Goal: Task Accomplishment & Management: Complete application form

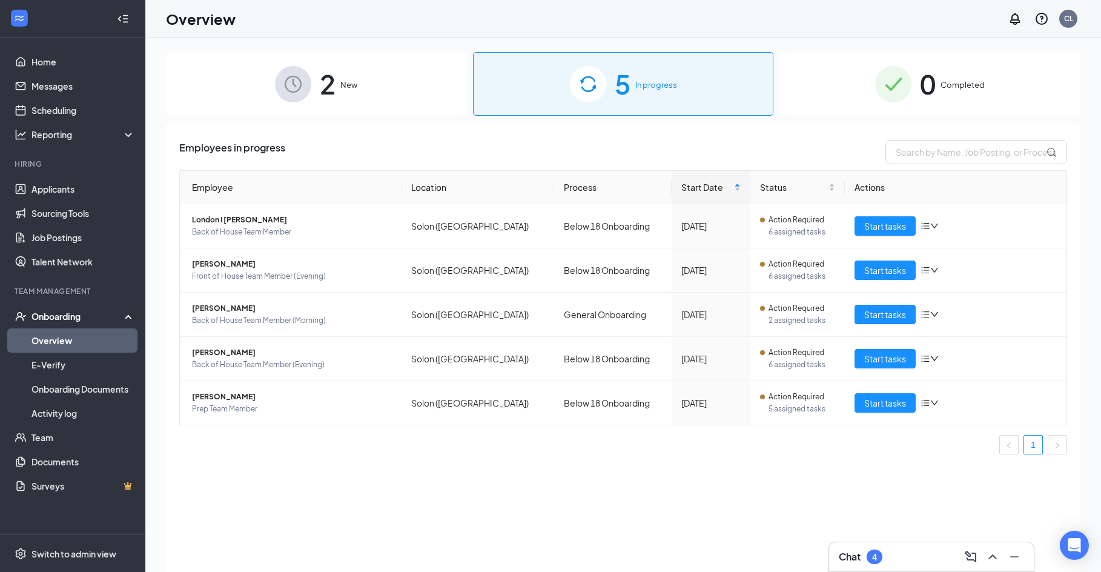
click at [76, 323] on div "Onboarding" at bounding box center [72, 316] width 145 height 24
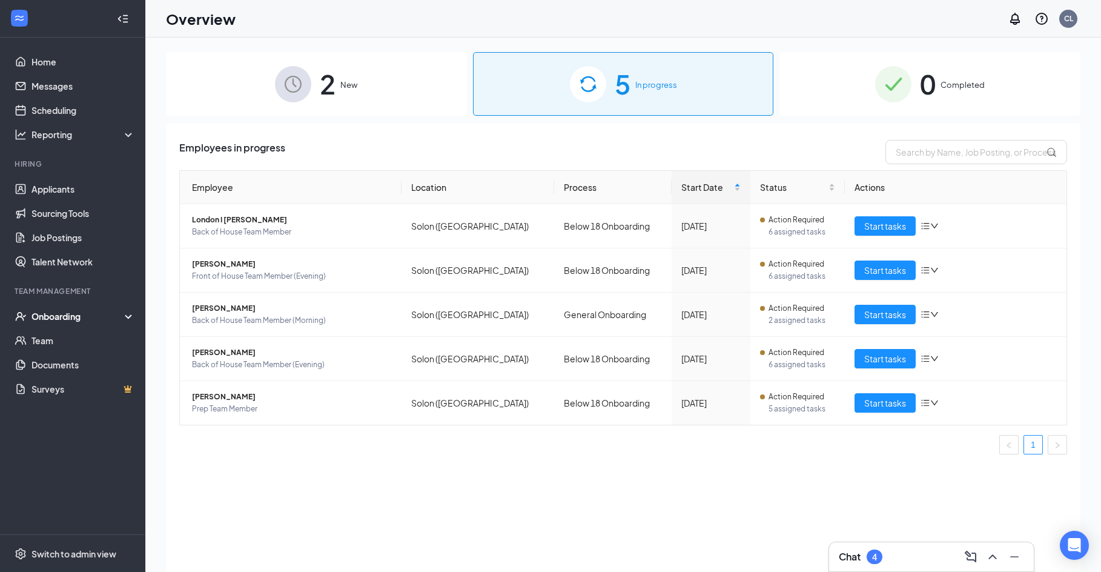
click at [76, 320] on div "Onboarding" at bounding box center [77, 316] width 93 height 12
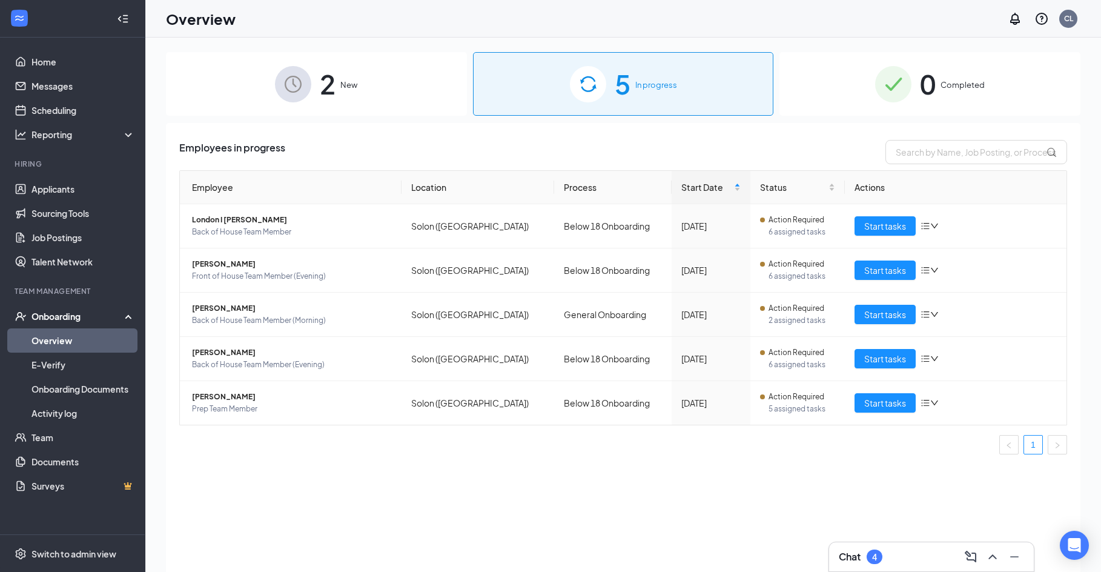
click at [54, 335] on link "Overview" at bounding box center [83, 340] width 104 height 24
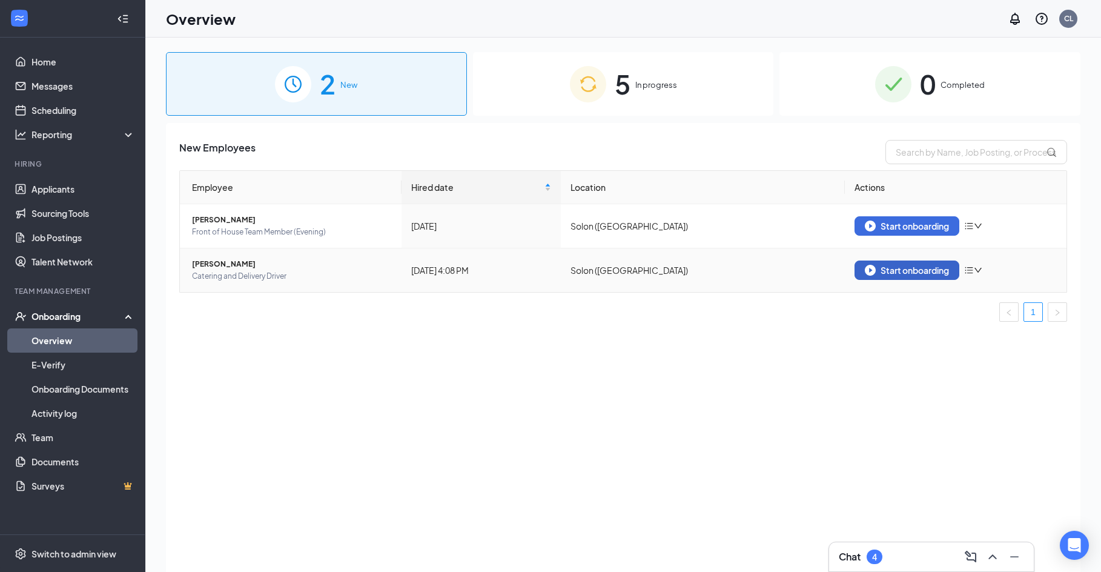
click at [919, 269] on div "Start onboarding" at bounding box center [907, 270] width 84 height 11
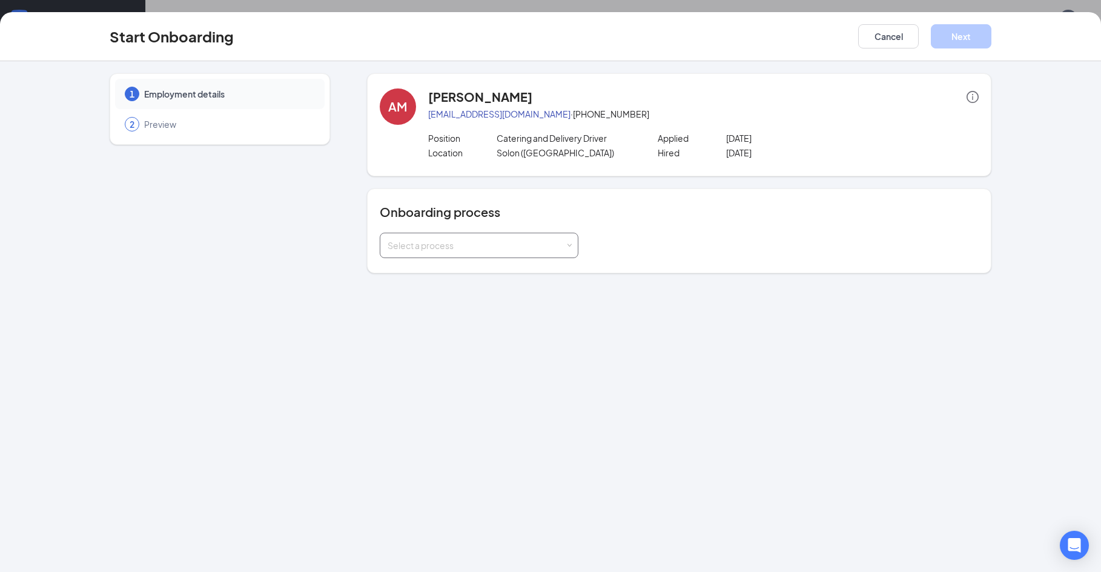
click at [470, 251] on div "Select a process" at bounding box center [479, 245] width 183 height 24
click at [466, 290] on span "General Onboarding" at bounding box center [425, 292] width 82 height 11
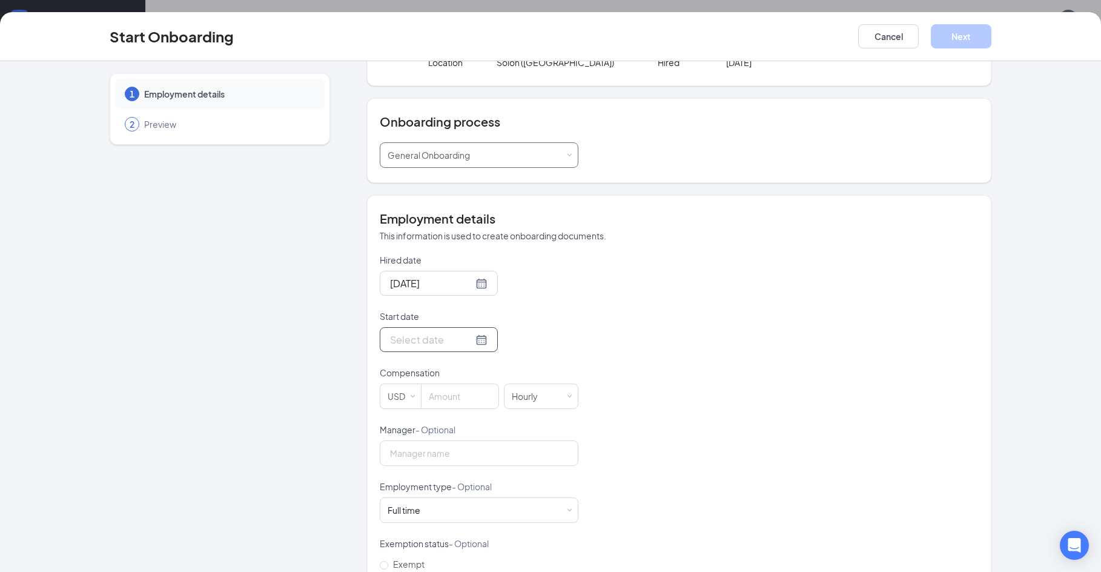
scroll to position [121, 0]
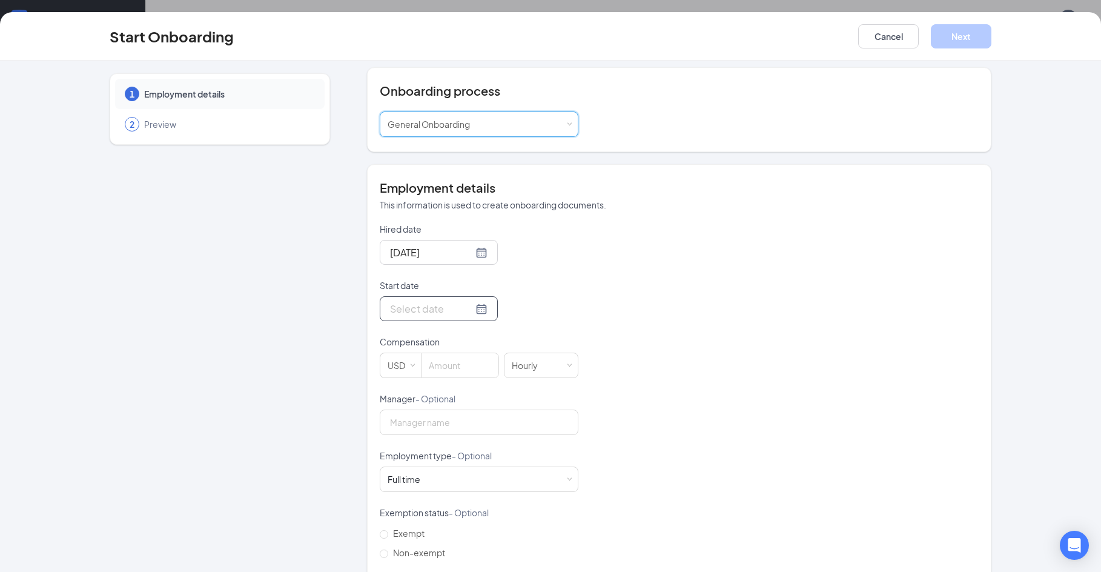
click at [426, 303] on input "Start date" at bounding box center [431, 308] width 83 height 15
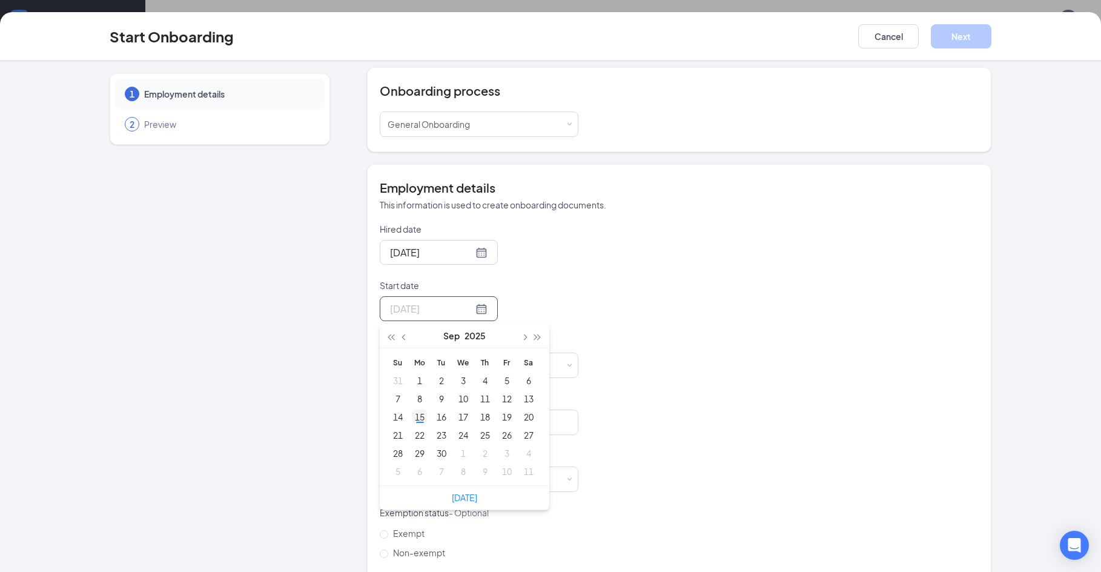
type input "[DATE]"
click at [418, 420] on div "15" at bounding box center [419, 416] width 15 height 15
click at [450, 365] on input at bounding box center [459, 365] width 77 height 24
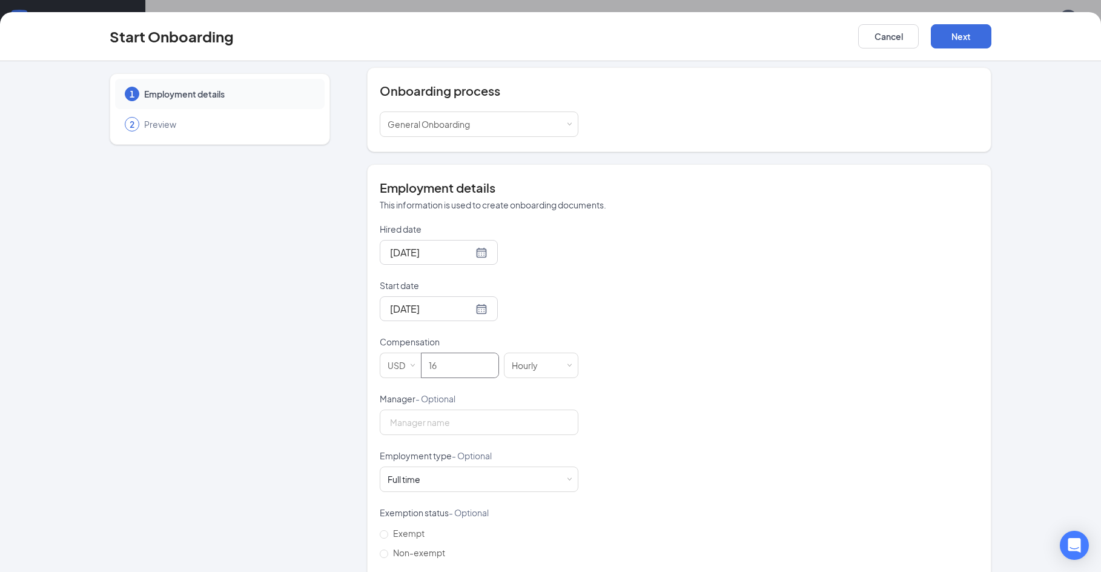
type input "16"
click at [562, 397] on p "Manager - Optional" at bounding box center [479, 398] width 199 height 12
click at [562, 409] on input "Manager - Optional" at bounding box center [479, 421] width 199 height 25
type input "[PERSON_NAME]"
drag, startPoint x: 457, startPoint y: 460, endPoint x: 443, endPoint y: 480, distance: 24.0
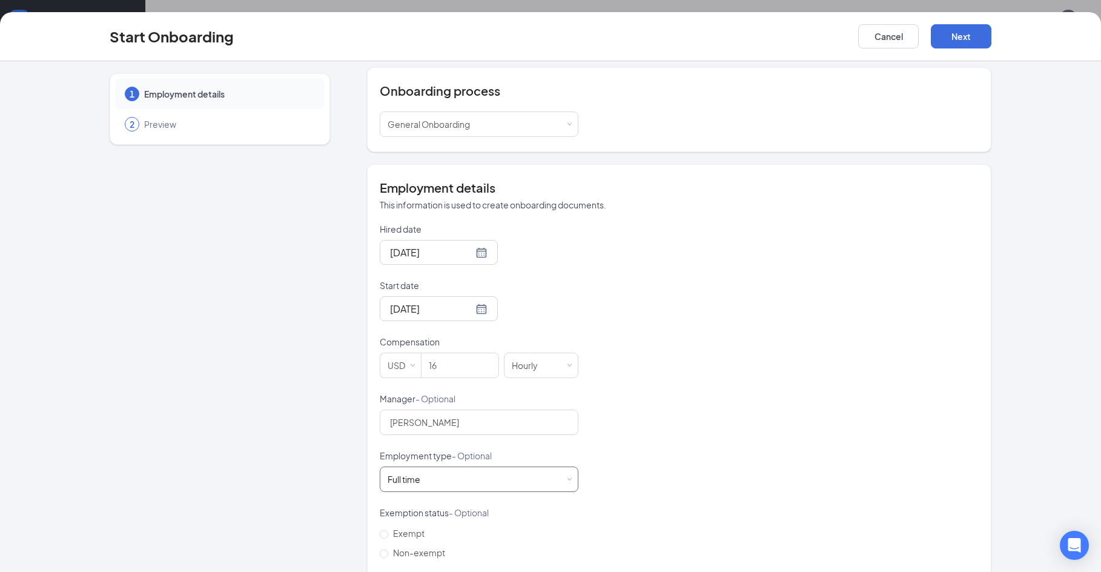
click at [450, 467] on div "Employment type - Optional [DEMOGRAPHIC_DATA] Works 30+ hours per week and is r…" at bounding box center [479, 470] width 199 height 42
click at [443, 480] on div "Full time Works 30+ hours per week and is reasonably expected to work" at bounding box center [479, 479] width 183 height 24
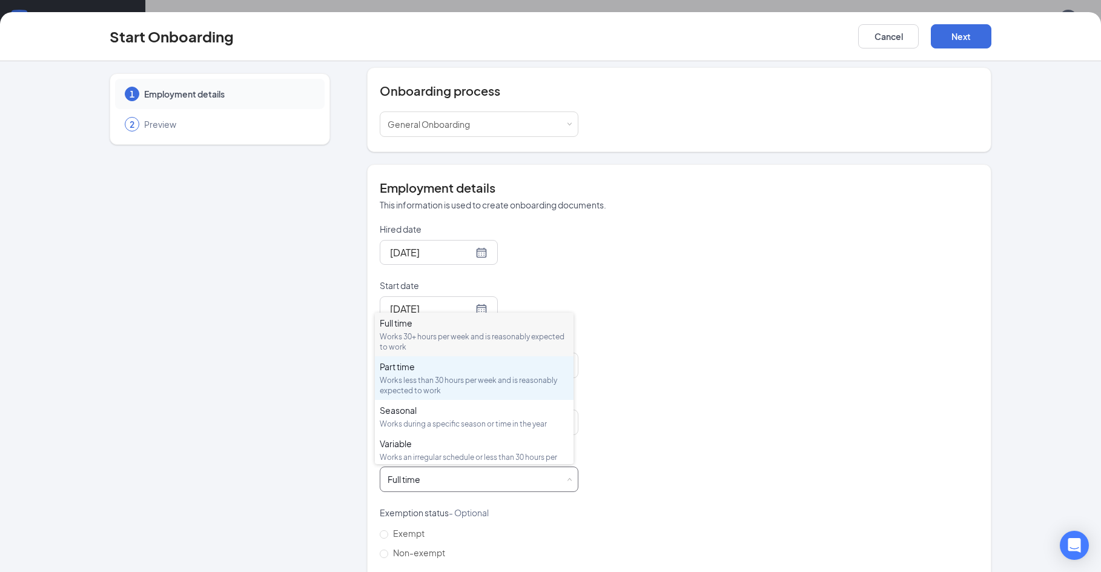
click at [470, 381] on div "Works less than 30 hours per week and is reasonably expected to work" at bounding box center [474, 385] width 189 height 21
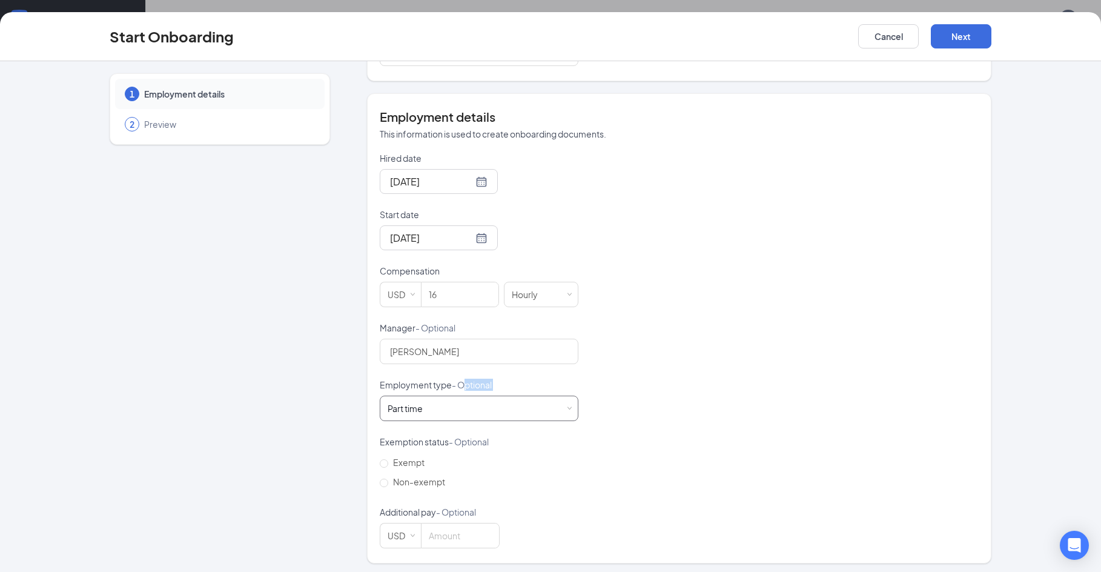
scroll to position [196, 0]
click at [404, 478] on span "Non-exempt" at bounding box center [419, 477] width 62 height 11
click at [388, 478] on input "Non-exempt" at bounding box center [384, 479] width 8 height 8
radio input "true"
click at [961, 34] on button "Next" at bounding box center [961, 36] width 61 height 24
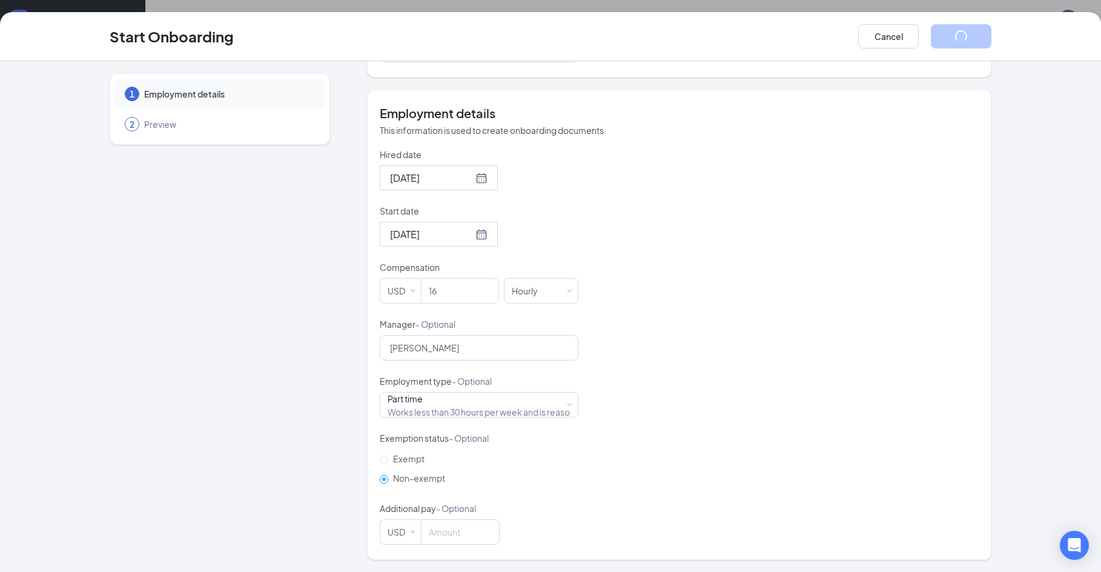
scroll to position [0, 0]
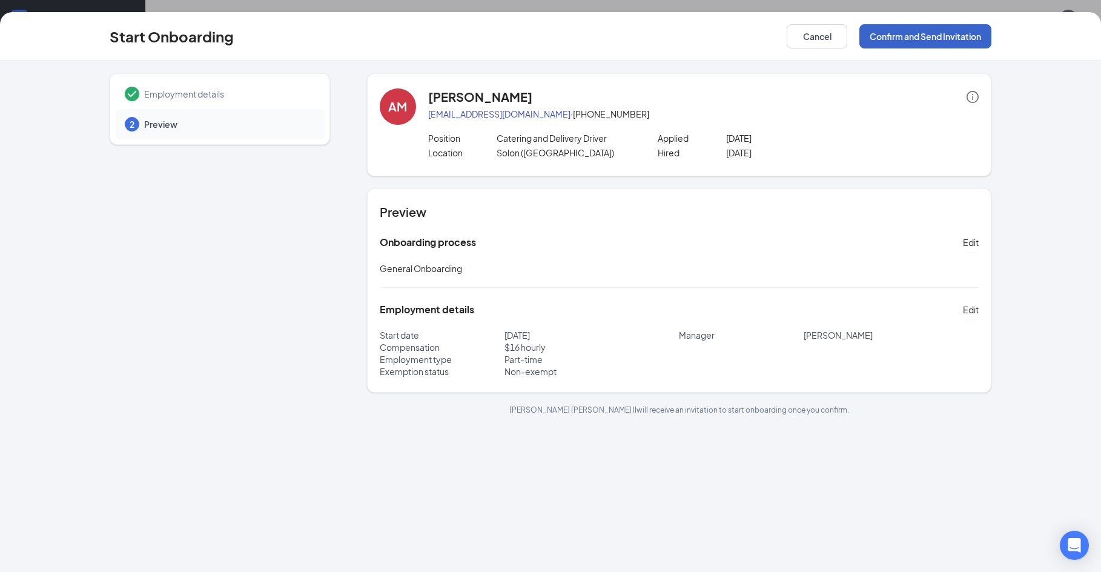
click at [925, 31] on button "Confirm and Send Invitation" at bounding box center [925, 36] width 132 height 24
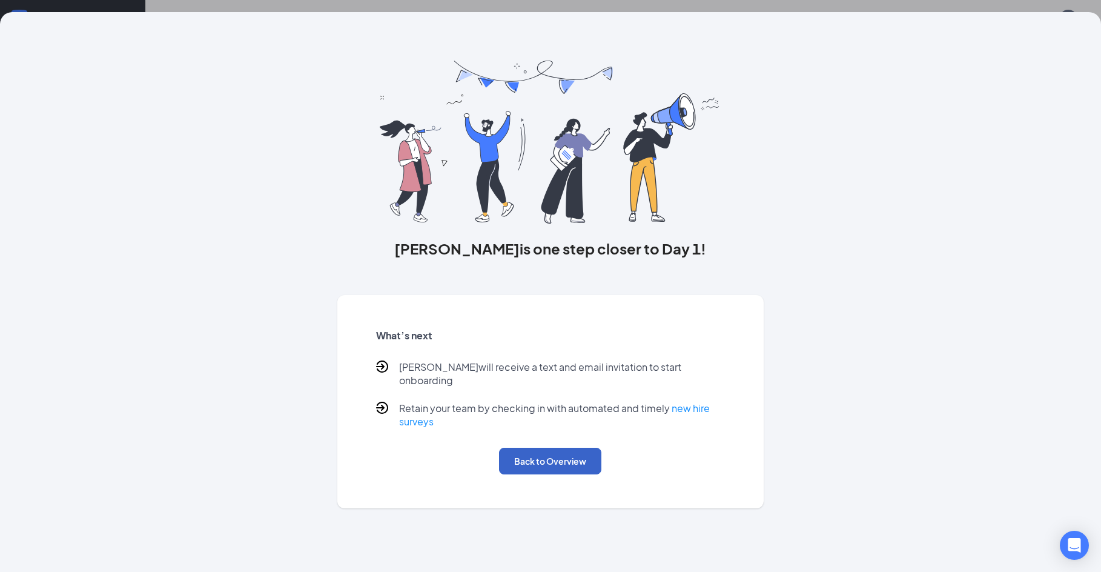
click at [561, 456] on button "Back to Overview" at bounding box center [550, 460] width 102 height 27
